Goal: Task Accomplishment & Management: Use online tool/utility

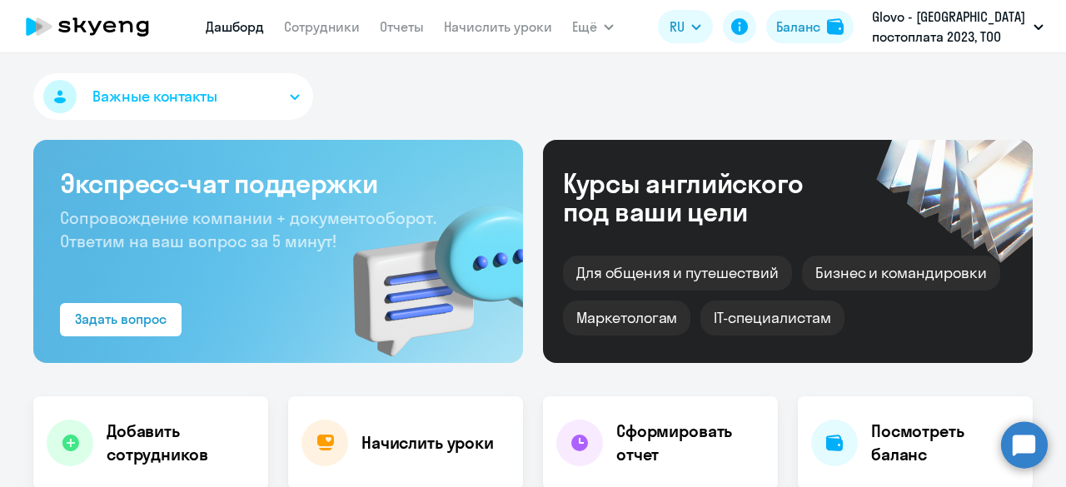
select select "30"
click at [503, 27] on link "Начислить уроки" at bounding box center [498, 26] width 108 height 17
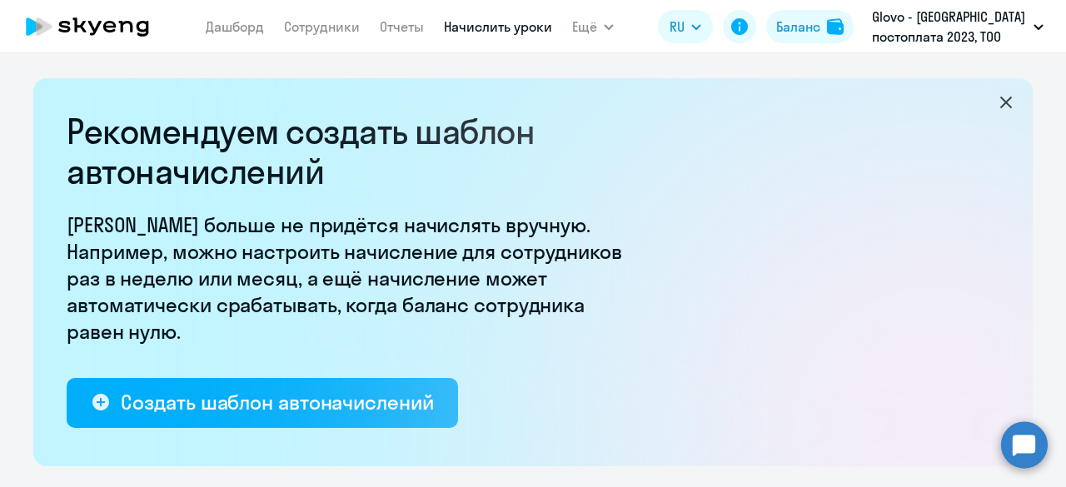
select select "10"
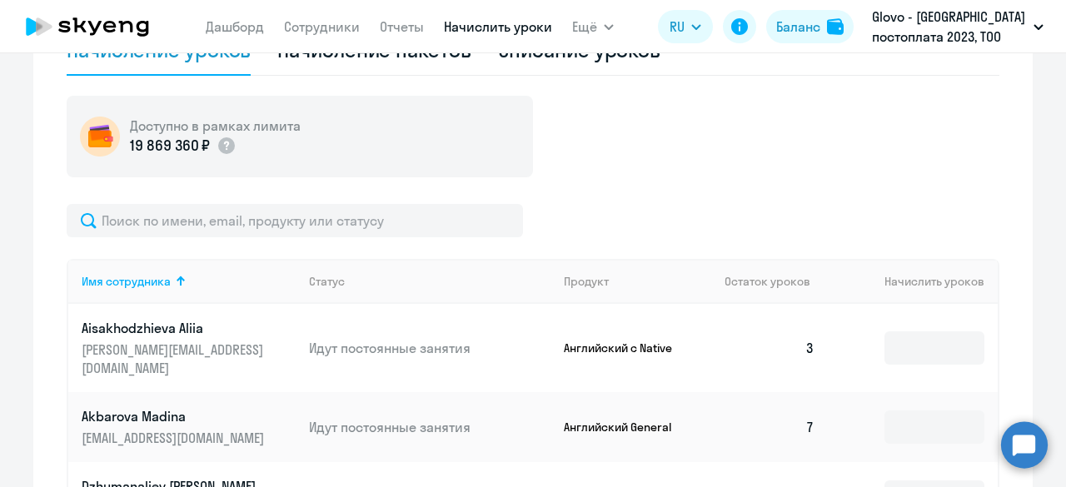
scroll to position [749, 0]
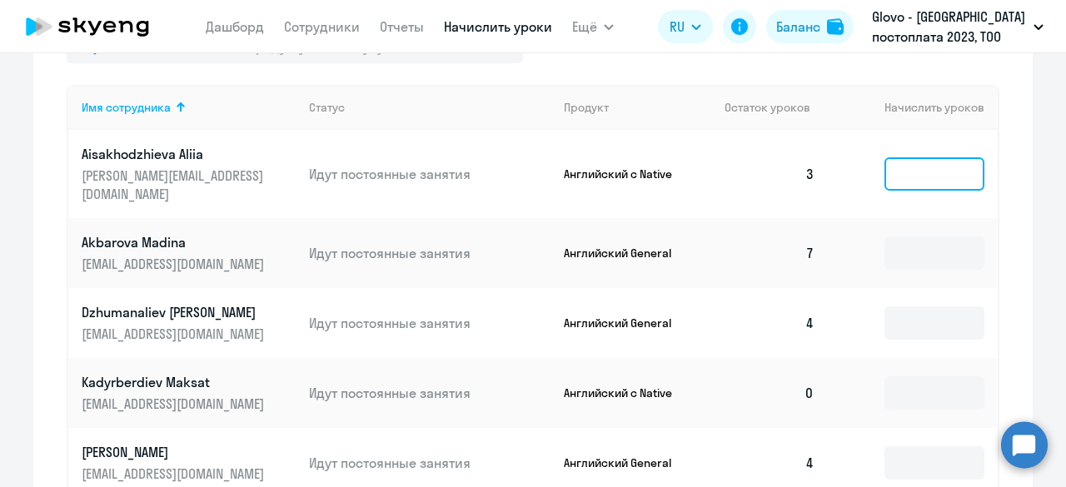
click at [921, 174] on input at bounding box center [934, 173] width 100 height 33
type input "1"
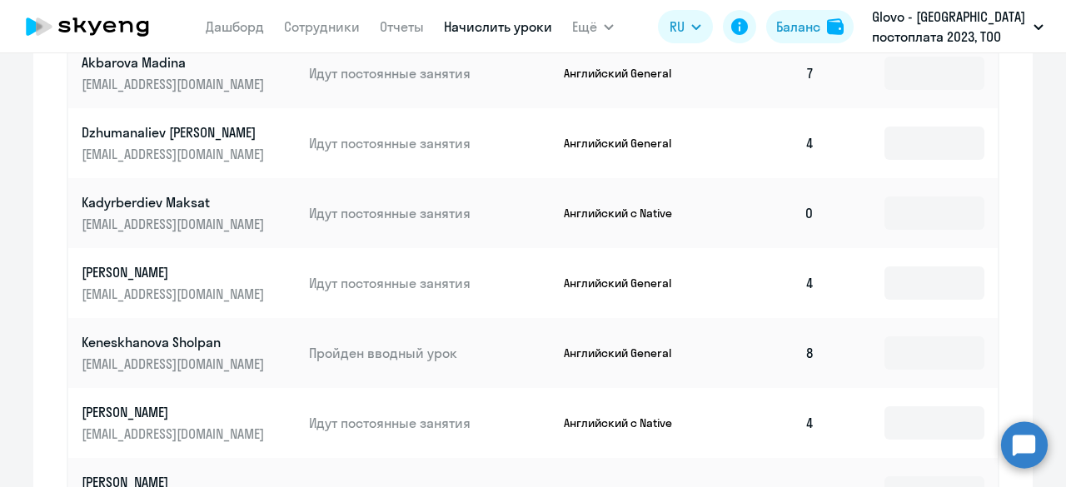
scroll to position [930, 0]
click at [921, 196] on input at bounding box center [934, 212] width 100 height 33
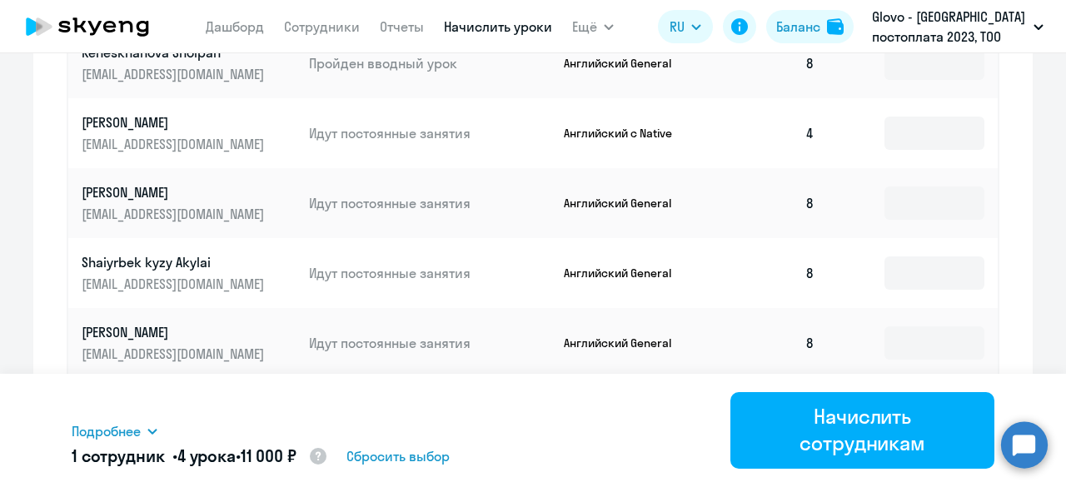
scroll to position [1231, 0]
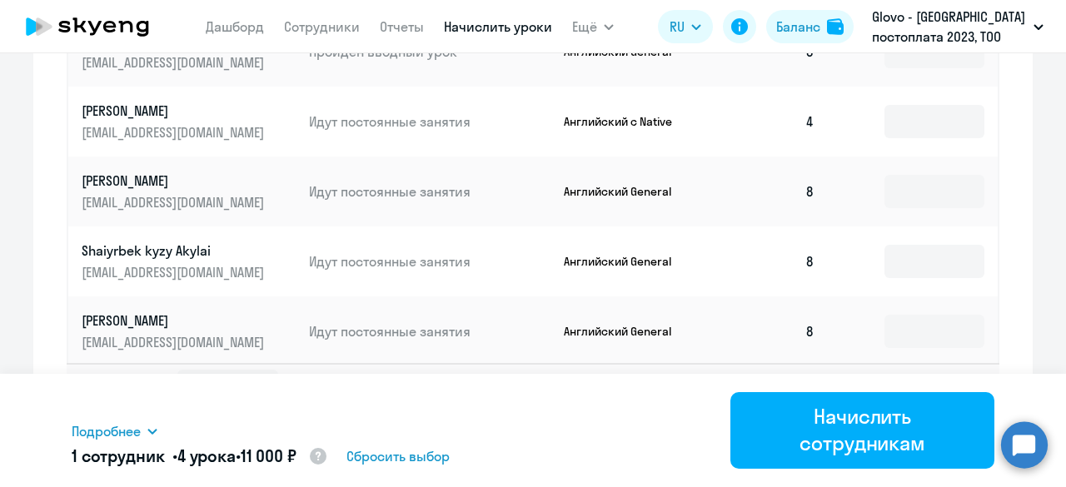
type input "4"
click at [969, 376] on svg-icon at bounding box center [969, 386] width 20 height 20
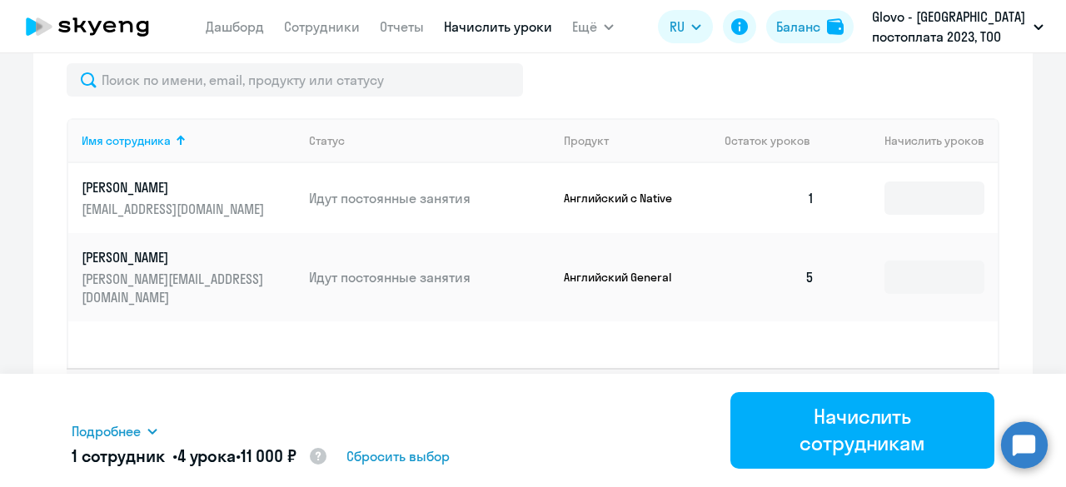
scroll to position [736, 0]
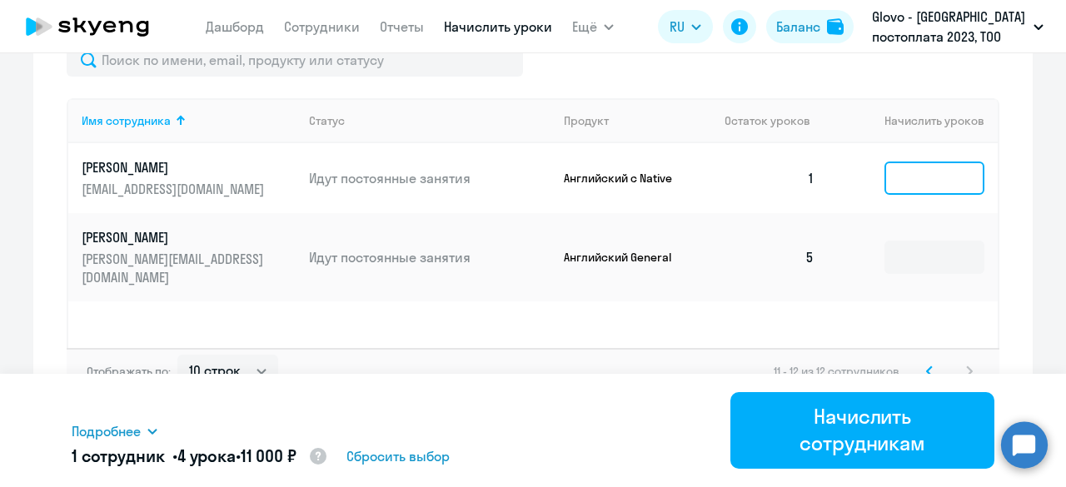
click at [927, 187] on input at bounding box center [934, 178] width 100 height 33
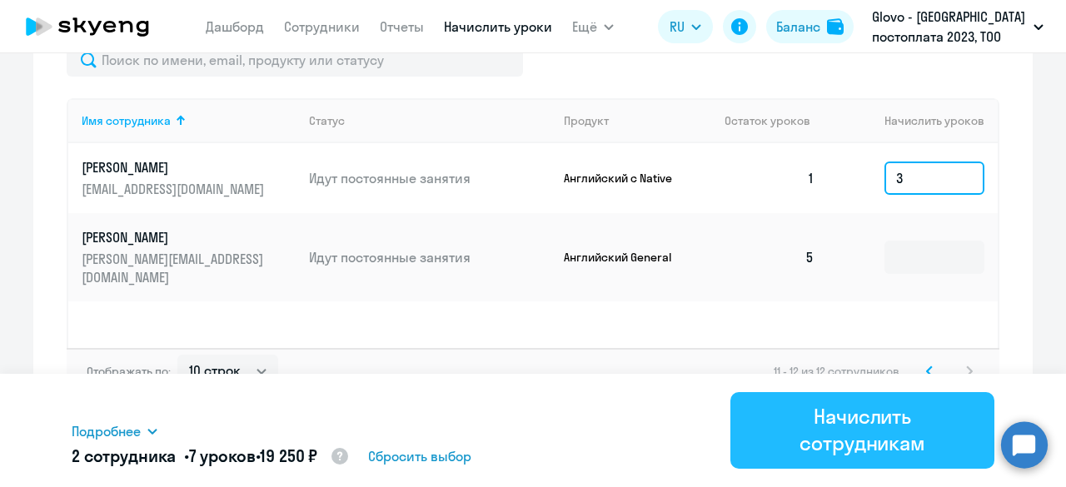
type input "3"
click at [901, 439] on div "Начислить сотрудникам" at bounding box center [862, 429] width 217 height 53
